Goal: Participate in discussion: Engage in conversation with other users on a specific topic

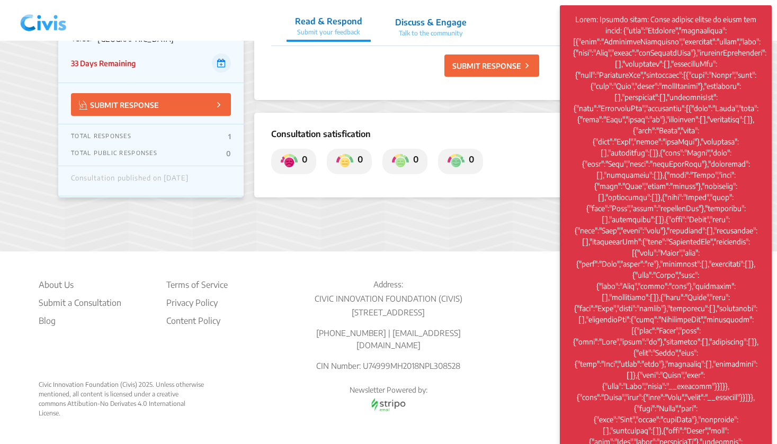
scroll to position [402, 0]
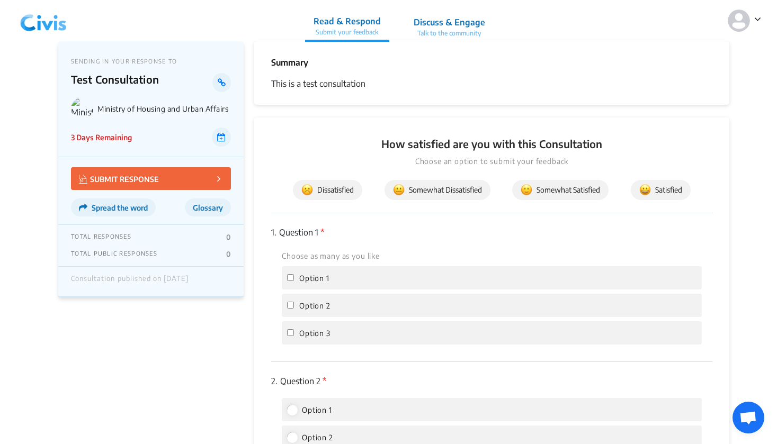
scroll to position [13, 0]
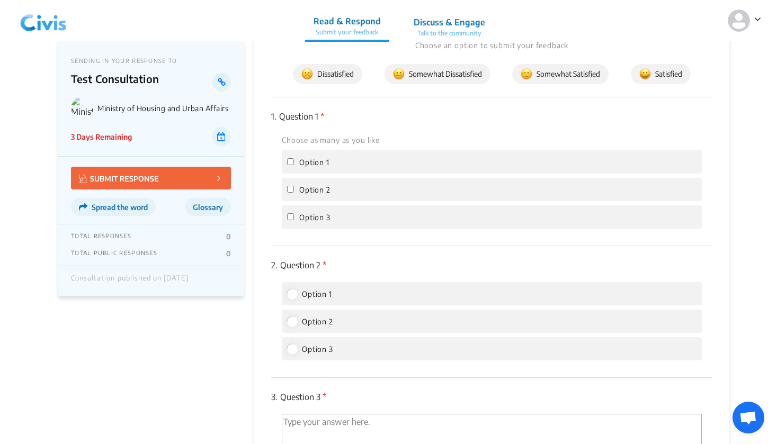
scroll to position [117, 0]
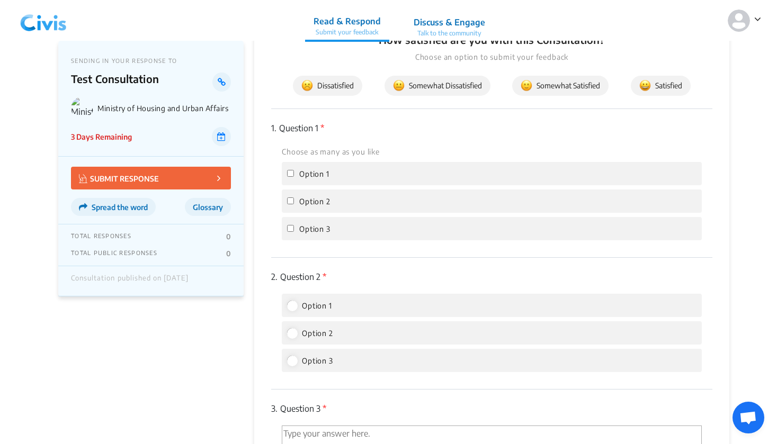
click at [292, 173] on input "Option 1" at bounding box center [290, 173] width 7 height 7
click at [288, 170] on label "Option 1" at bounding box center [308, 173] width 42 height 13
click at [288, 170] on input "Option 1" at bounding box center [290, 173] width 7 height 7
checkbox input "false"
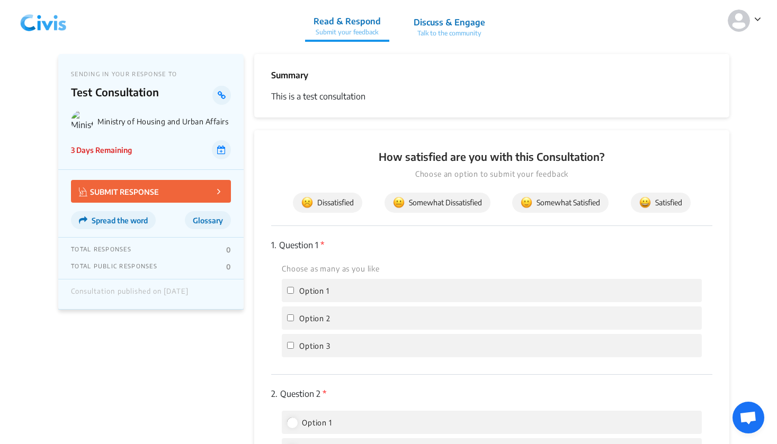
scroll to position [0, 0]
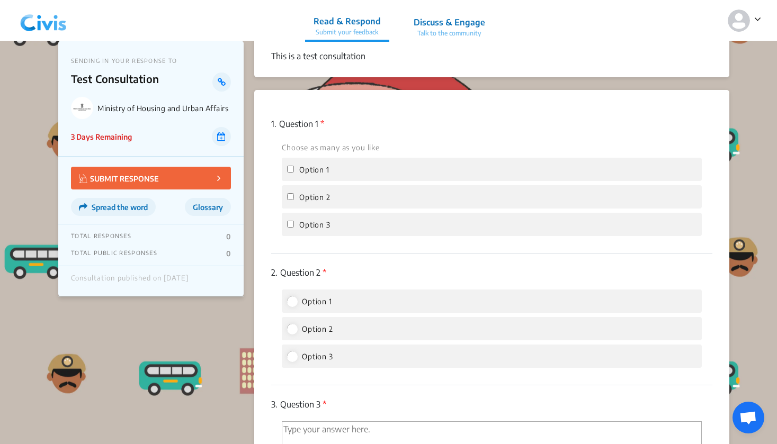
scroll to position [10, 0]
